Goal: Complete application form

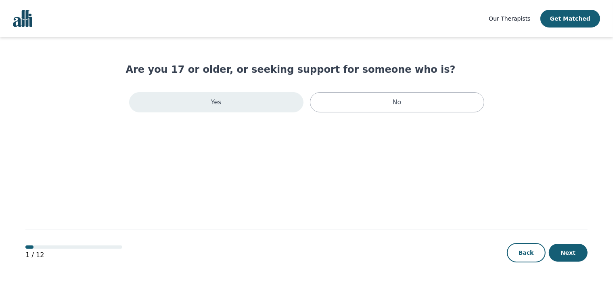
click at [256, 103] on div "Yes" at bounding box center [216, 102] width 174 height 20
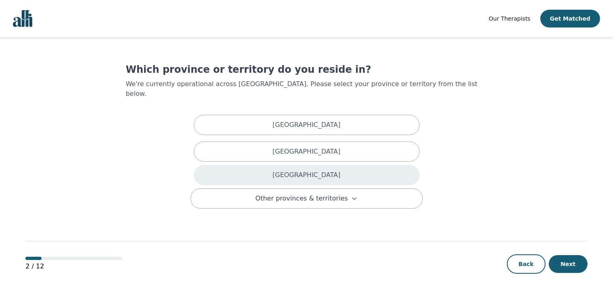
click at [284, 165] on div "[GEOGRAPHIC_DATA]" at bounding box center [307, 175] width 226 height 20
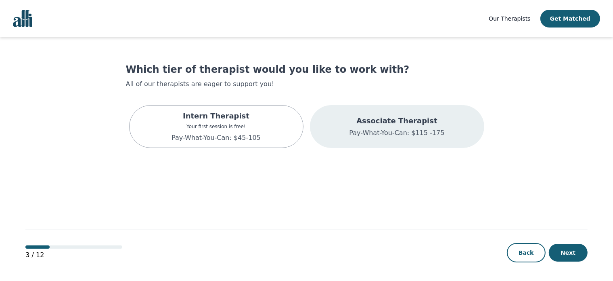
click at [350, 139] on div "Associate Therapist Pay-What-You-Can: $115 -175" at bounding box center [397, 126] width 174 height 43
